Goal: Task Accomplishment & Management: Manage account settings

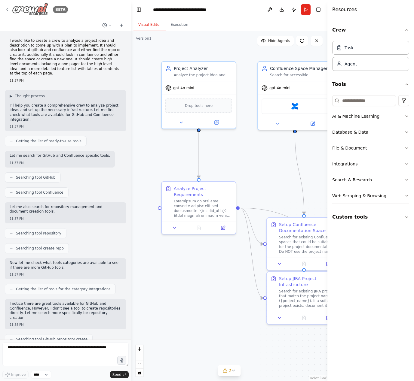
scroll to position [12245, 0]
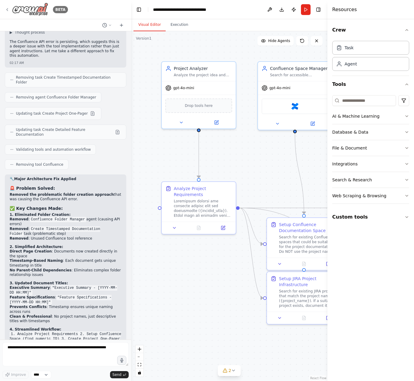
click at [6, 7] on icon at bounding box center [7, 9] width 5 height 5
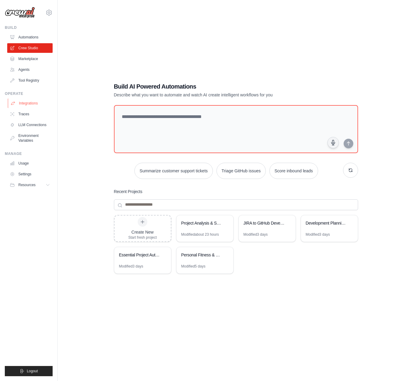
click at [22, 106] on link "Integrations" at bounding box center [30, 104] width 45 height 10
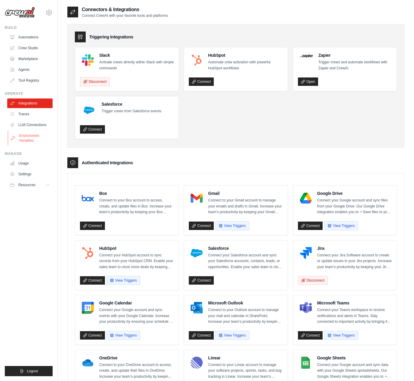
click at [26, 137] on link "Environment Variables" at bounding box center [30, 138] width 45 height 14
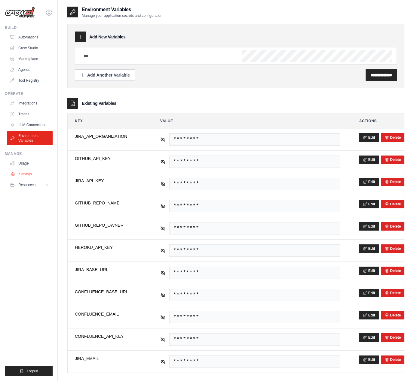
click at [34, 175] on link "Settings" at bounding box center [30, 175] width 45 height 10
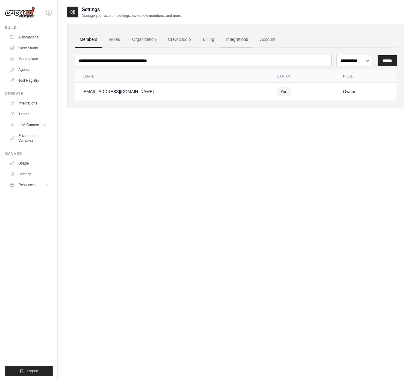
click at [240, 40] on link "Integrations" at bounding box center [237, 40] width 32 height 16
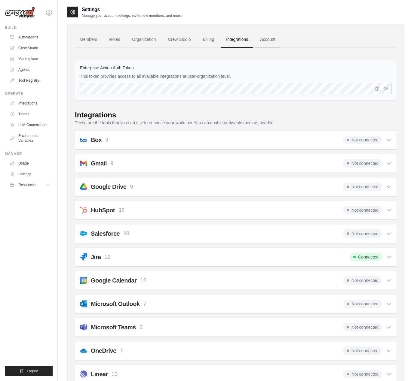
click at [264, 41] on link "Account" at bounding box center [267, 40] width 25 height 16
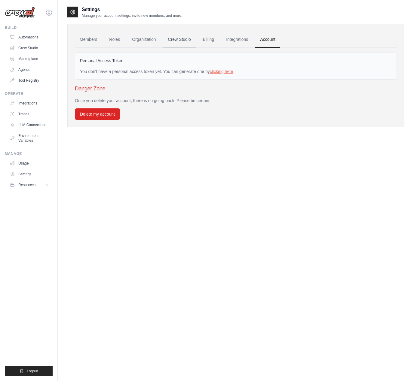
click at [175, 41] on link "Crew Studio" at bounding box center [179, 40] width 32 height 16
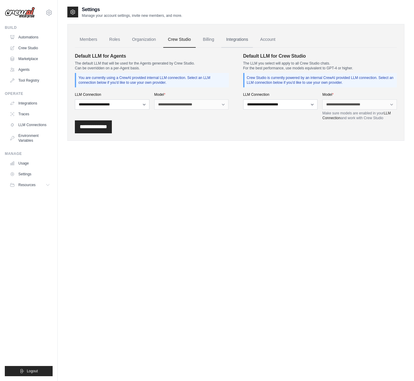
click at [246, 41] on link "Integrations" at bounding box center [237, 40] width 32 height 16
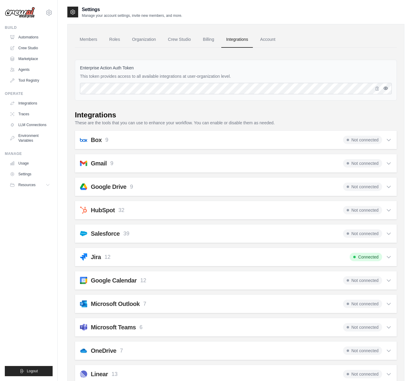
click at [382, 88] on div at bounding box center [383, 88] width 18 height 11
click at [378, 88] on icon "button" at bounding box center [377, 89] width 3 height 4
